Goal: Find contact information: Find contact information

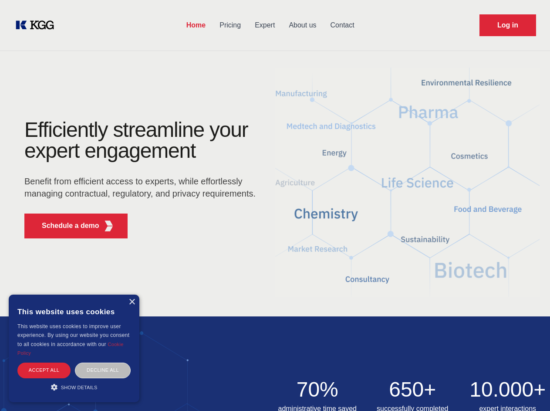
click at [275, 205] on div "Efficiently streamline your expert engagement Benefit from efficient access to …" at bounding box center [142, 182] width 265 height 126
click at [65, 225] on p "Schedule a demo" at bounding box center [70, 225] width 57 height 10
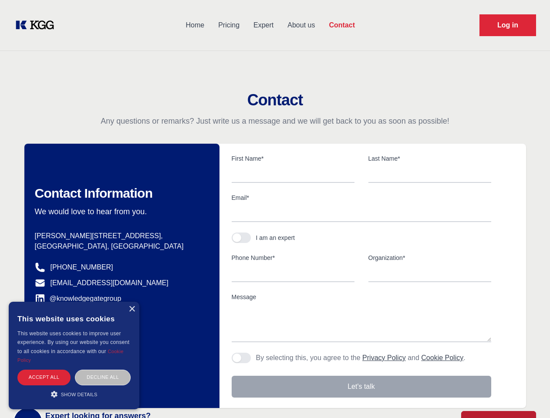
click at [131, 302] on div "× This website uses cookies This website uses cookies to improve user experienc…" at bounding box center [74, 356] width 131 height 108
click at [44, 370] on div "Accept all" at bounding box center [43, 377] width 53 height 15
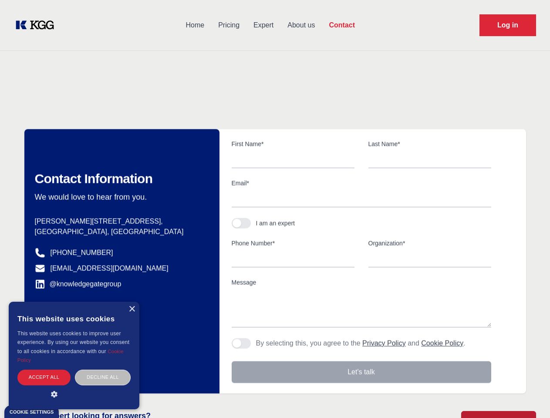
click at [103, 370] on div "Decline all" at bounding box center [103, 377] width 56 height 15
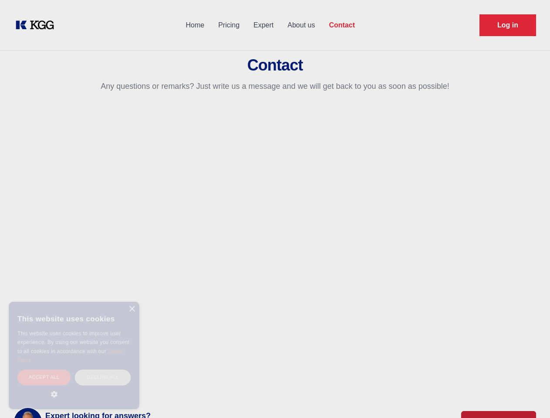
click at [74, 387] on main "Contact Any questions or remarks? Just write us a message and we will get back …" at bounding box center [275, 226] width 550 height 453
